Goal: Task Accomplishment & Management: Manage account settings

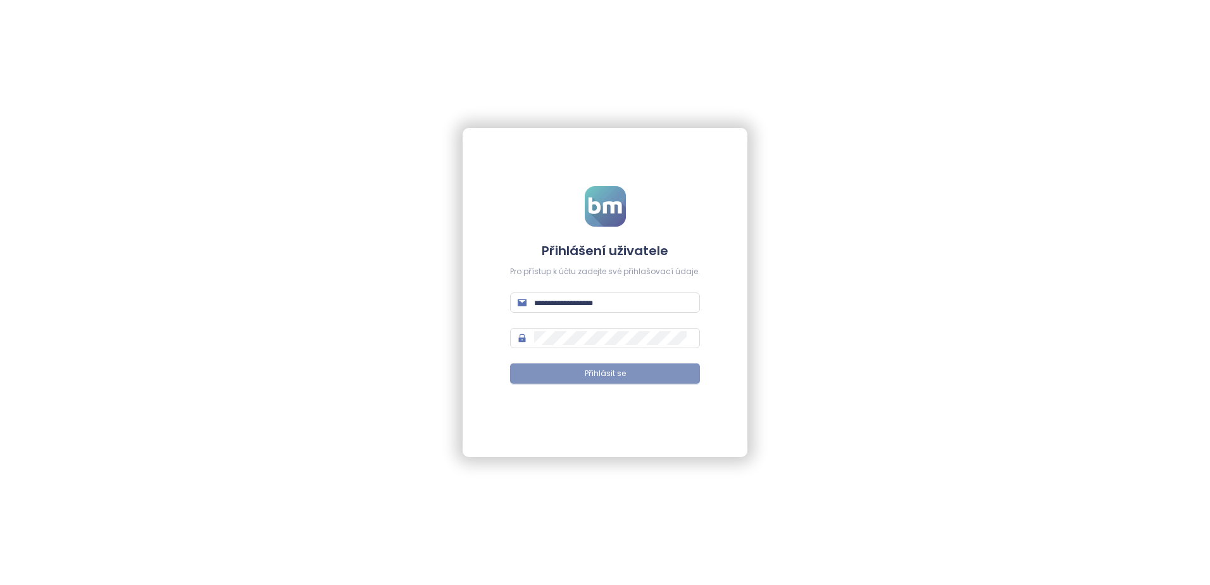
type input "**********"
click at [589, 372] on span "Přihlásit se" at bounding box center [605, 374] width 41 height 12
